Goal: Obtain resource: Download file/media

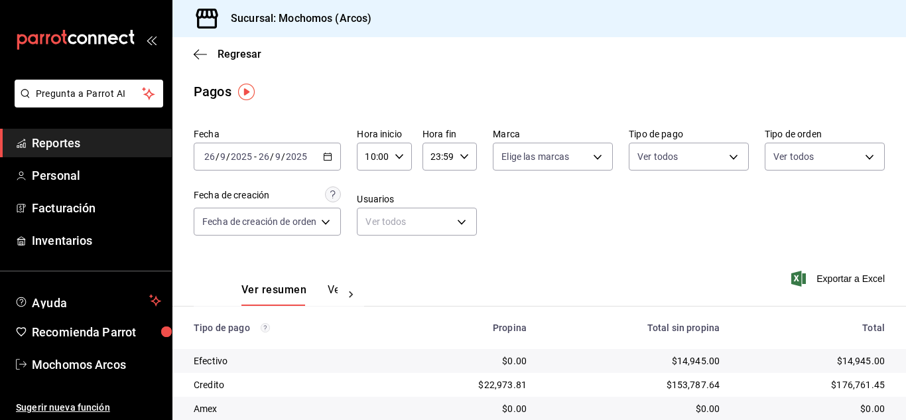
click at [789, 262] on div "Exportar a Excel" at bounding box center [820, 278] width 130 height 54
click at [721, 198] on div "Fecha [DATE] [DATE] - [DATE] [DATE] Hora inicio 10:00 Hora inicio Hora fin 23:5…" at bounding box center [539, 187] width 691 height 129
